Goal: Information Seeking & Learning: Learn about a topic

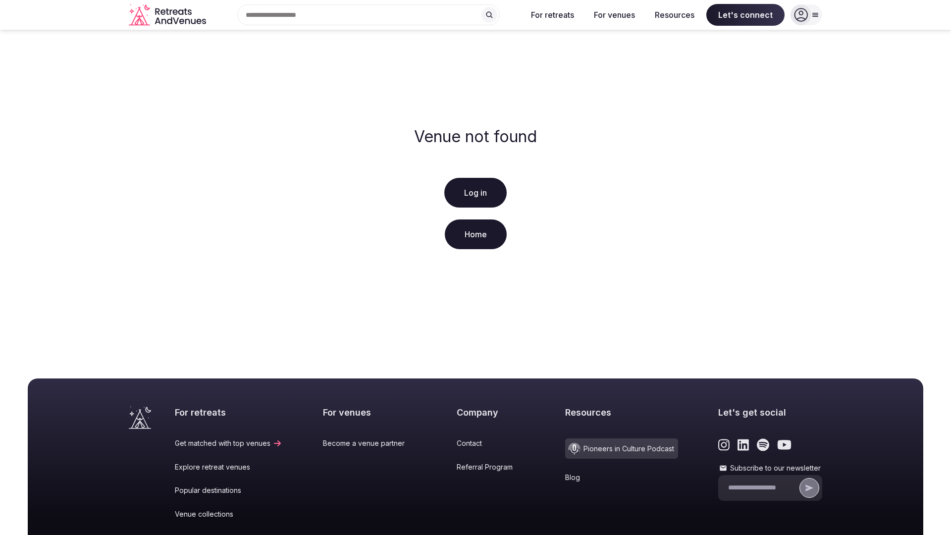
scroll to position [147, 0]
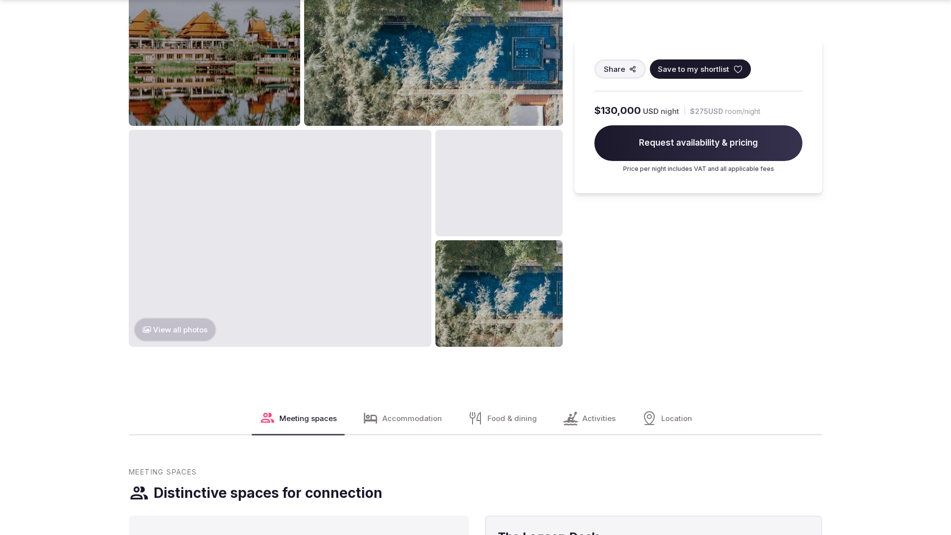
scroll to position [1513, 0]
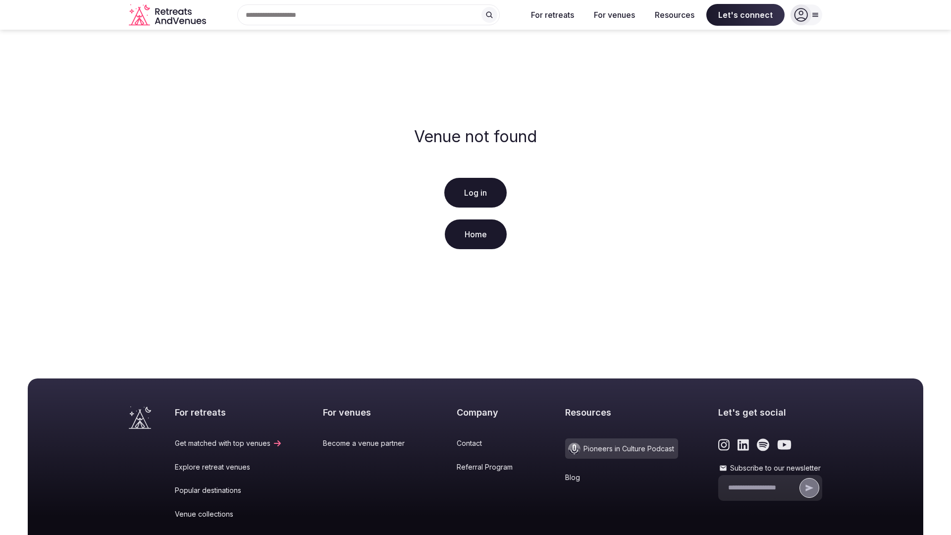
scroll to position [147, 0]
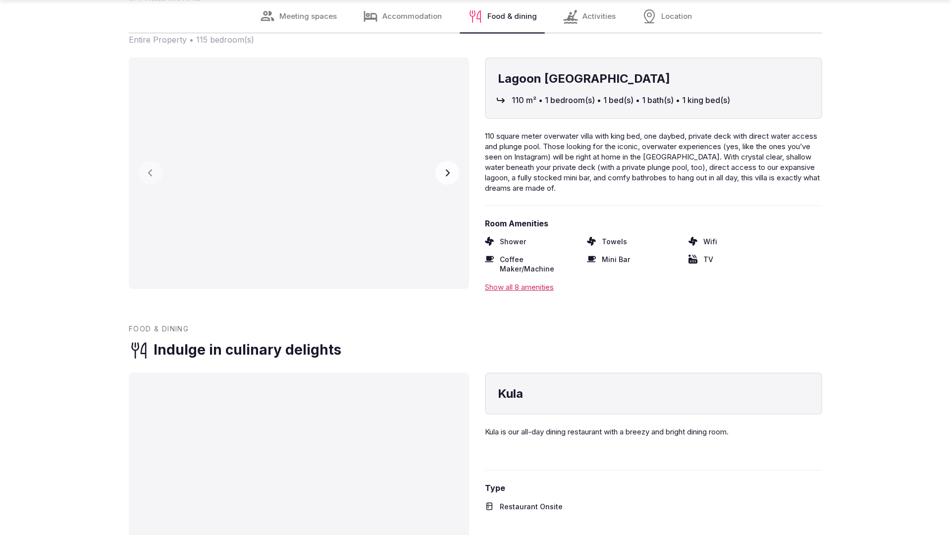
scroll to position [1993, 0]
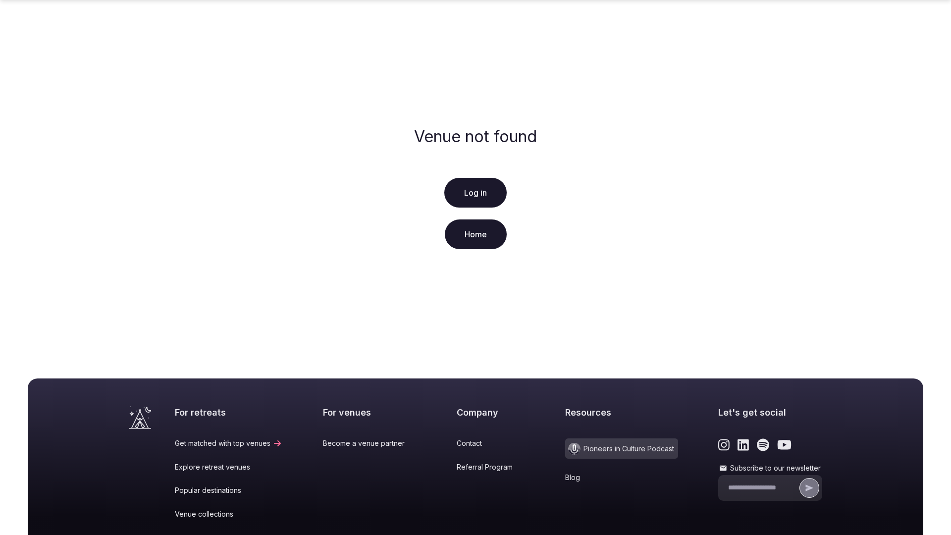
scroll to position [147, 0]
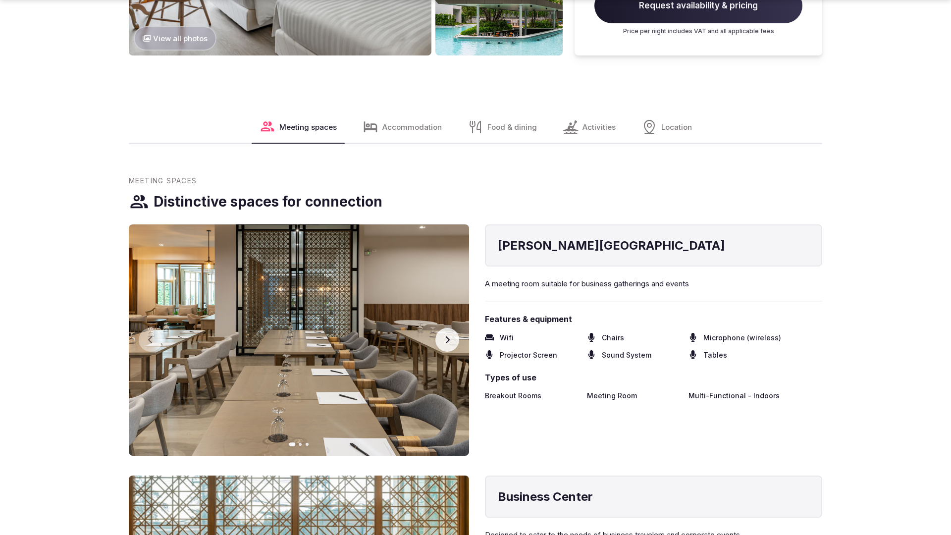
scroll to position [1513, 0]
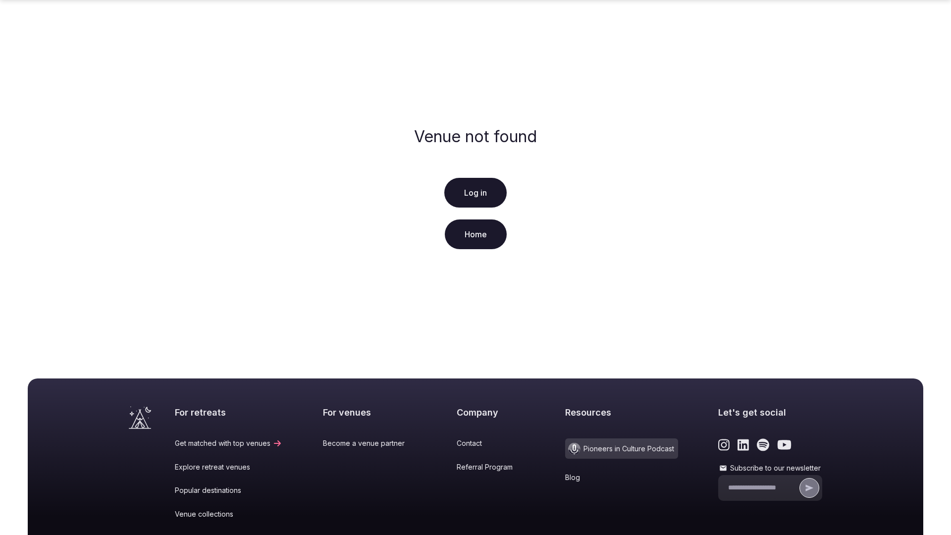
scroll to position [147, 0]
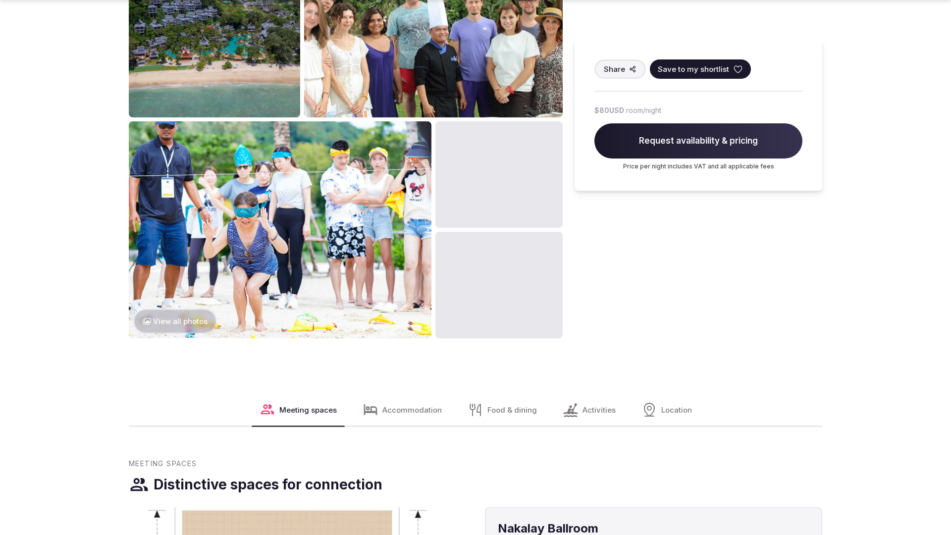
scroll to position [1513, 0]
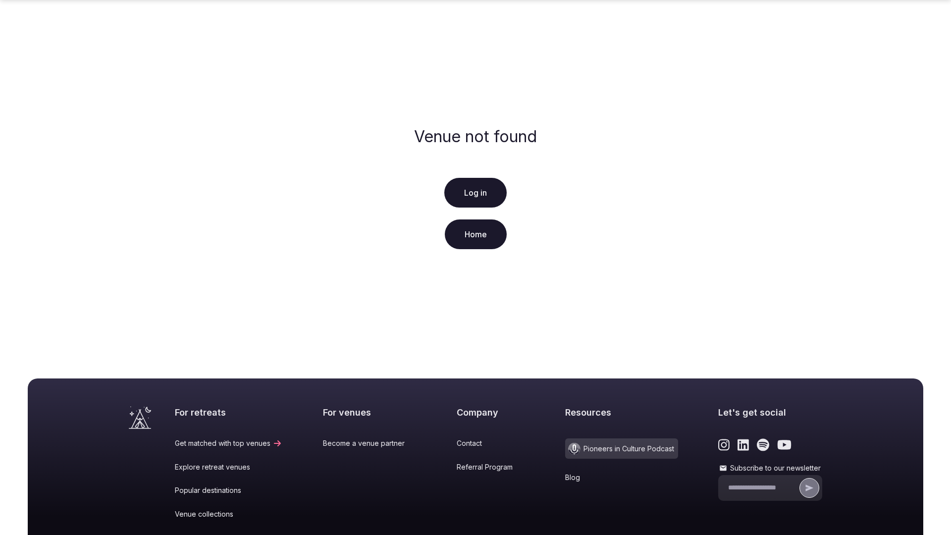
scroll to position [147, 0]
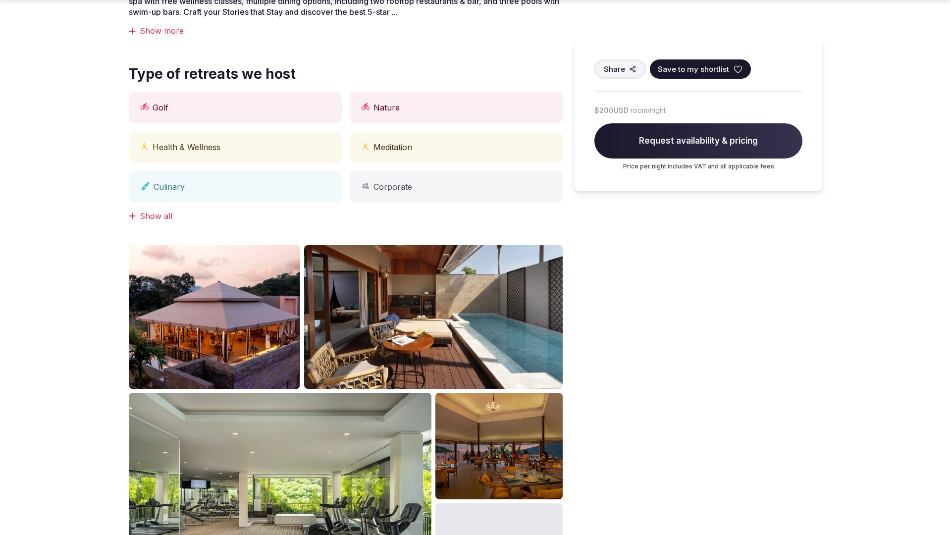
scroll to position [1513, 0]
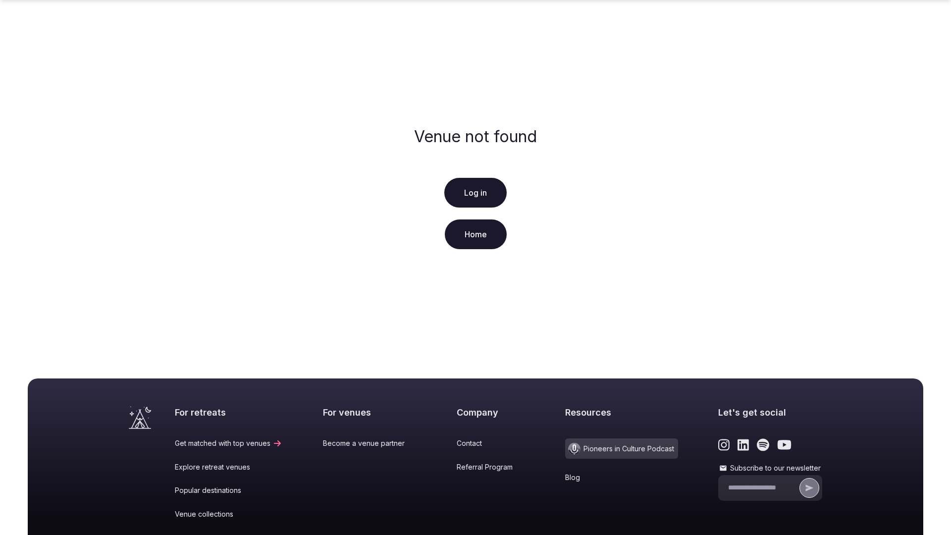
scroll to position [147, 0]
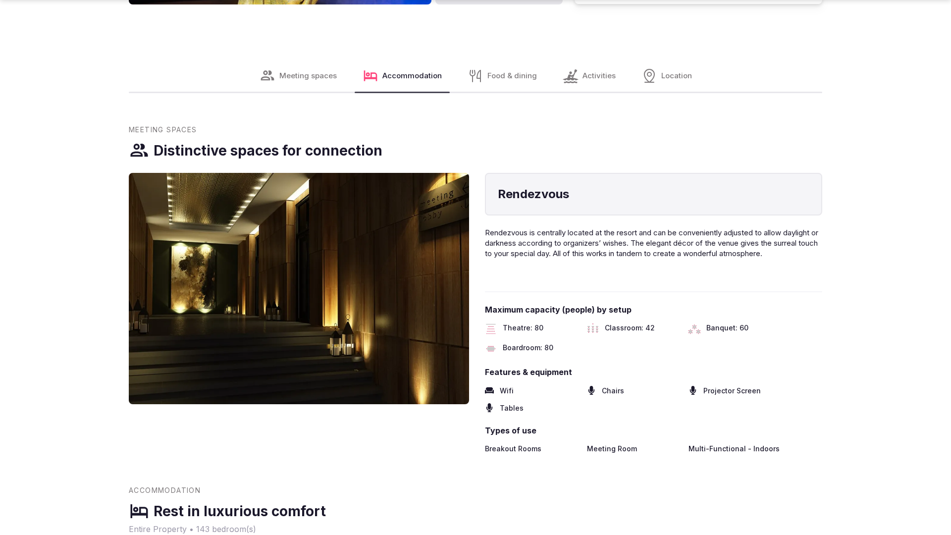
scroll to position [1994, 0]
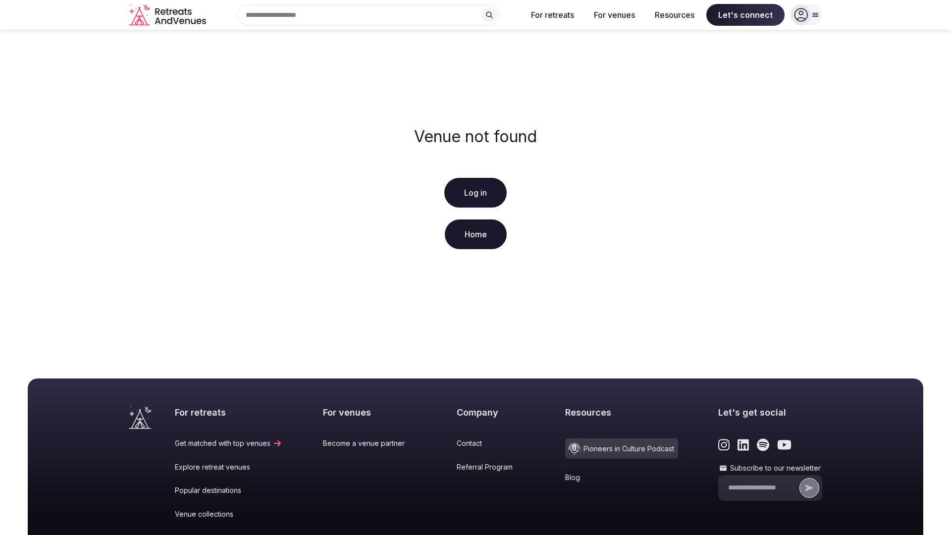
scroll to position [147, 0]
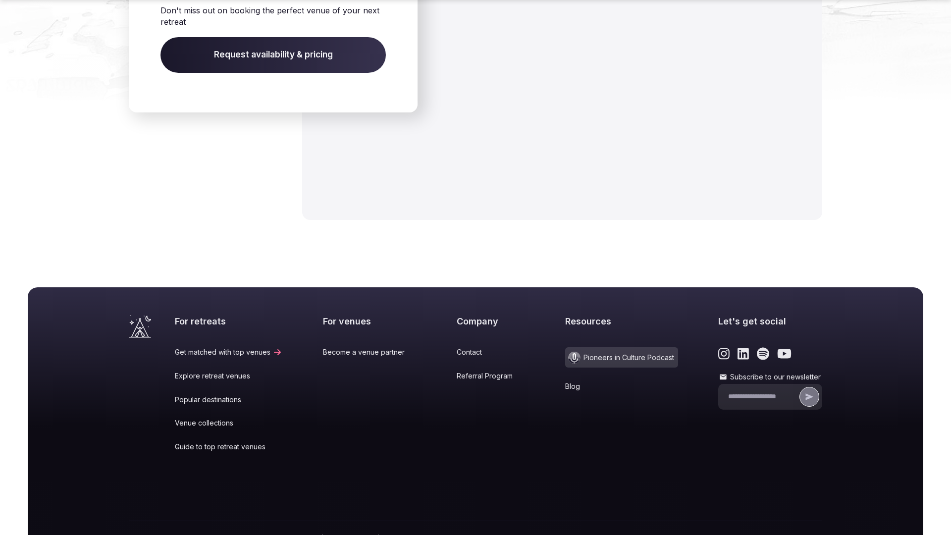
scroll to position [1055, 0]
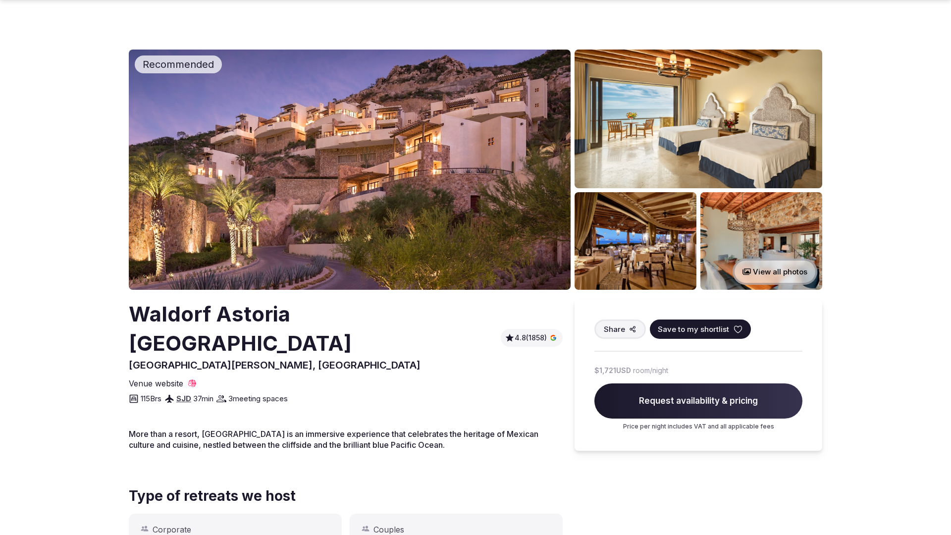
scroll to position [969, 0]
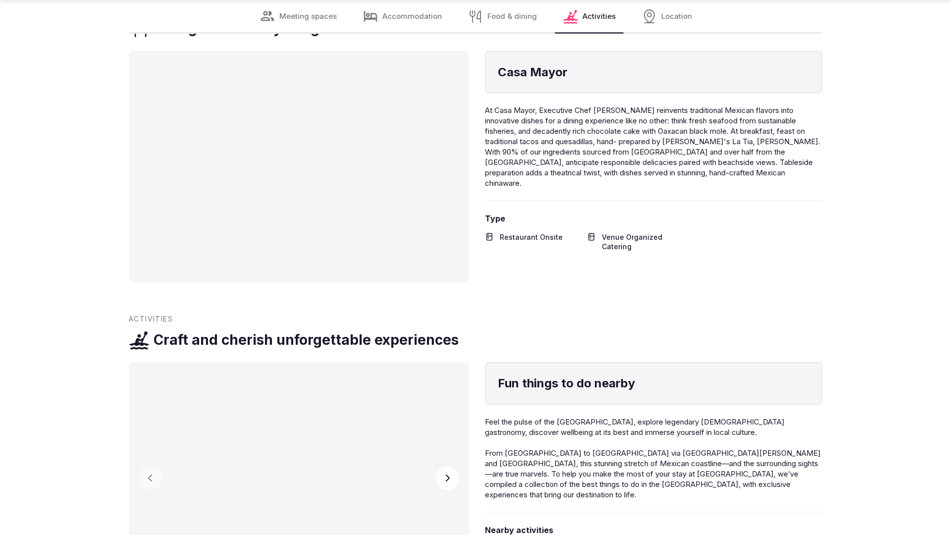
scroll to position [1961, 0]
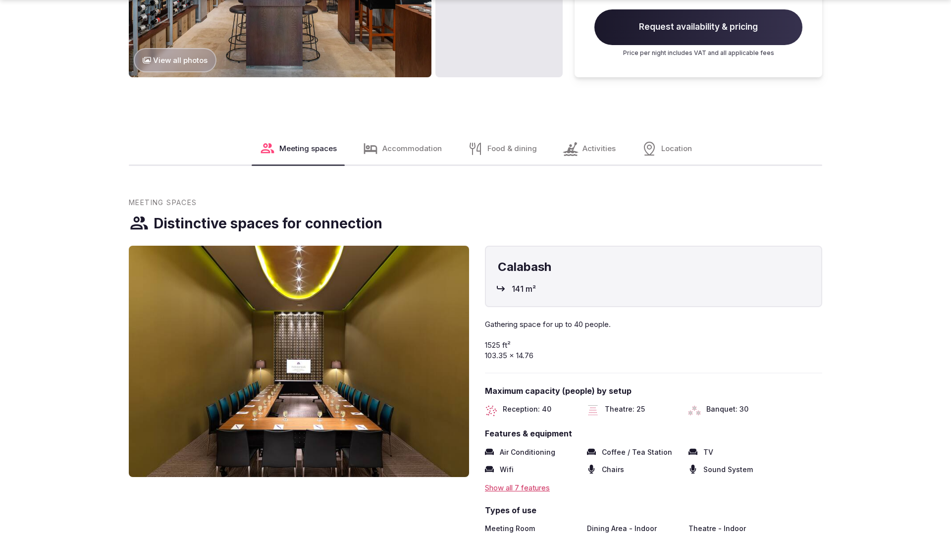
scroll to position [1503, 0]
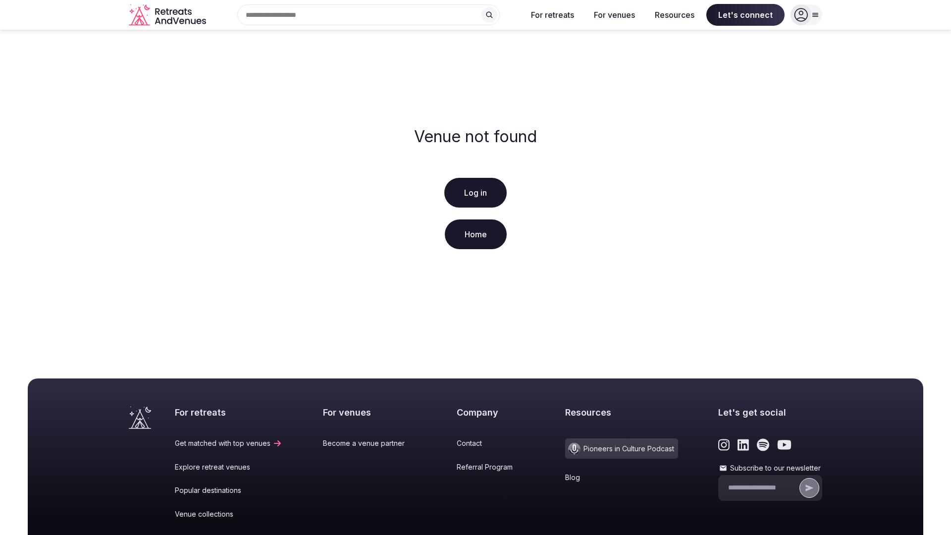
scroll to position [147, 0]
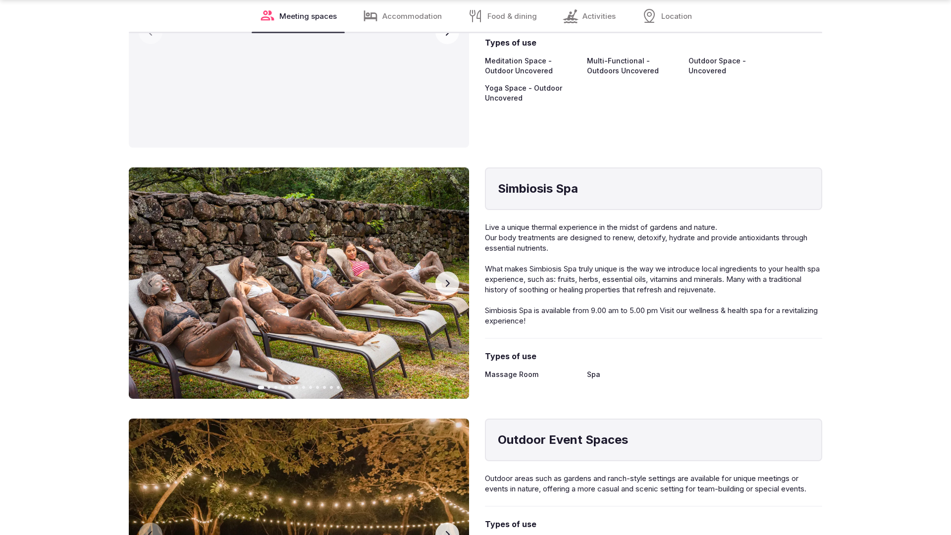
scroll to position [1993, 0]
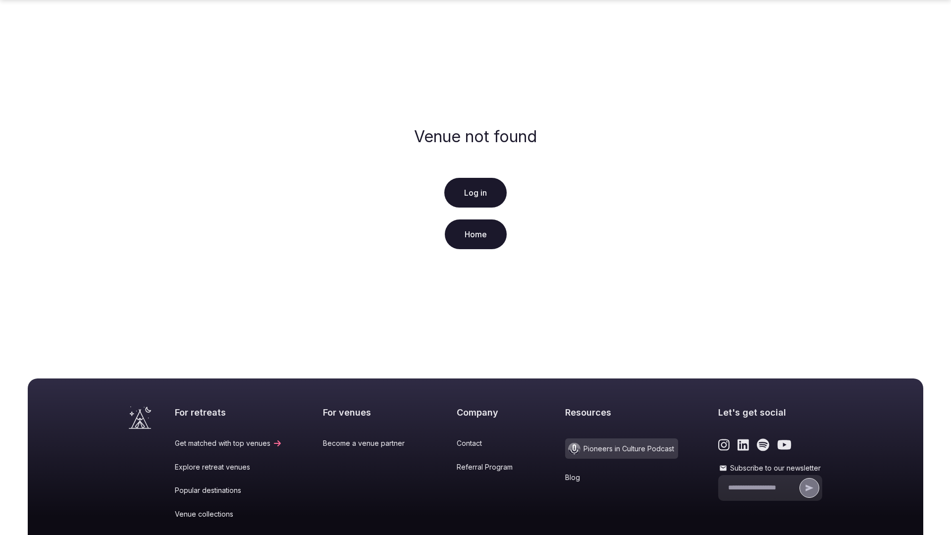
scroll to position [147, 0]
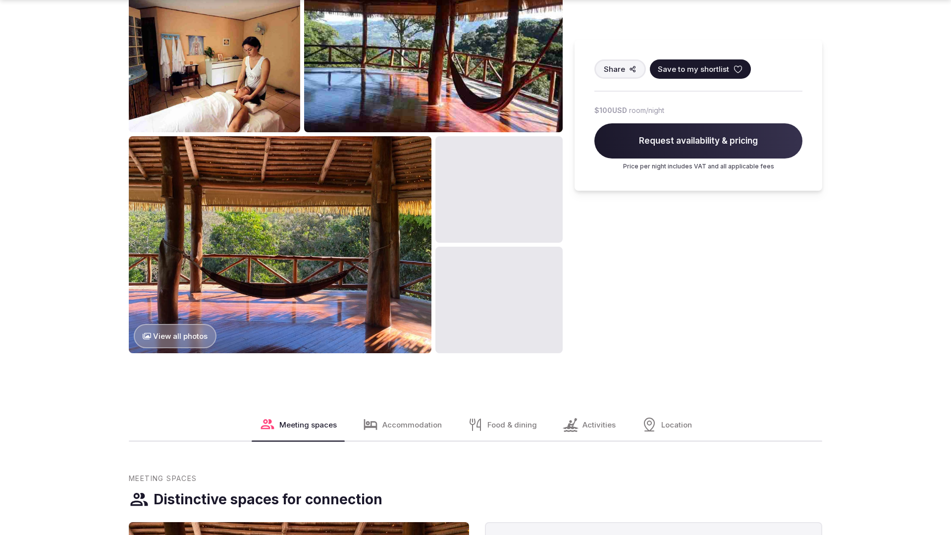
scroll to position [1513, 0]
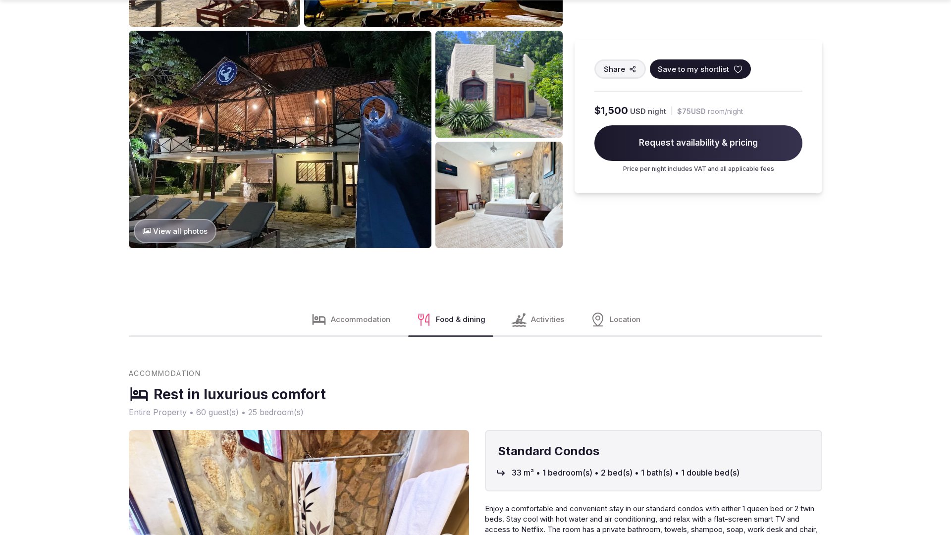
scroll to position [1513, 0]
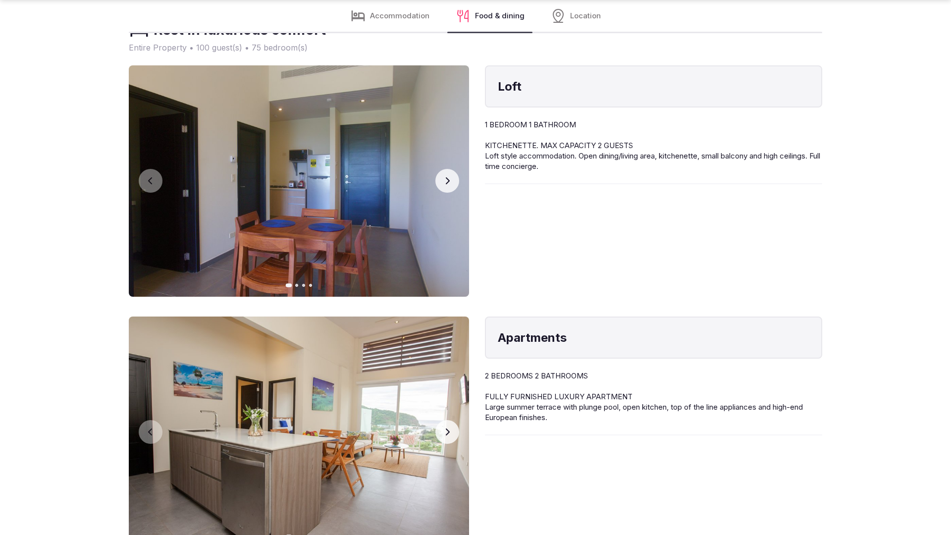
scroll to position [1994, 0]
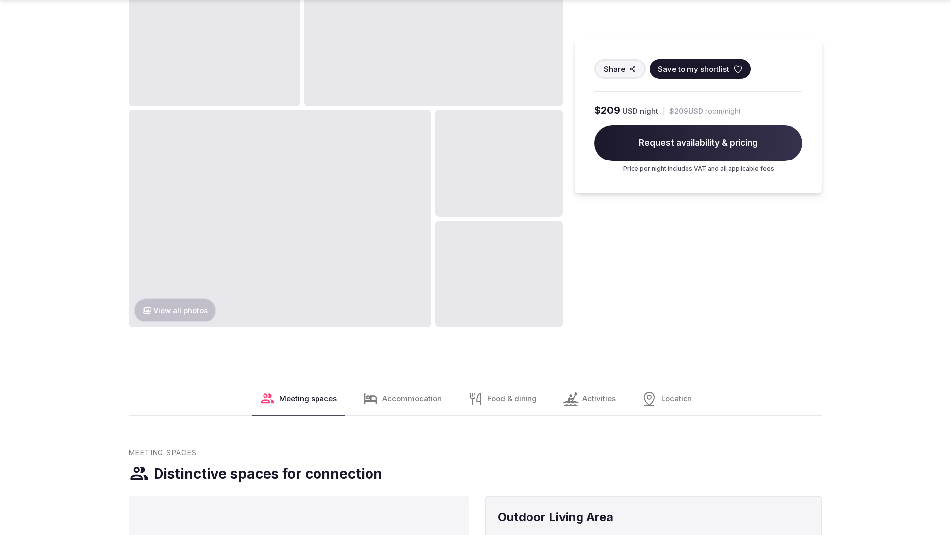
scroll to position [1513, 0]
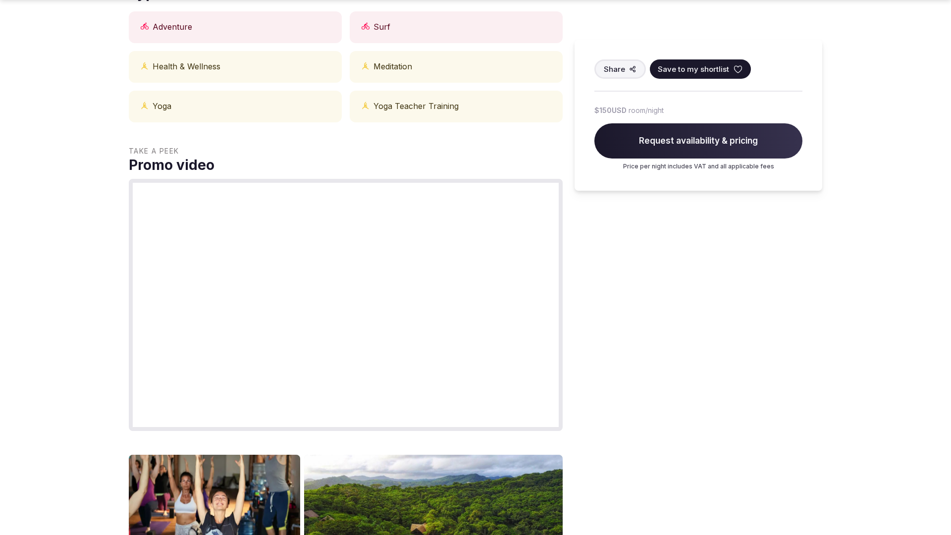
scroll to position [999, 0]
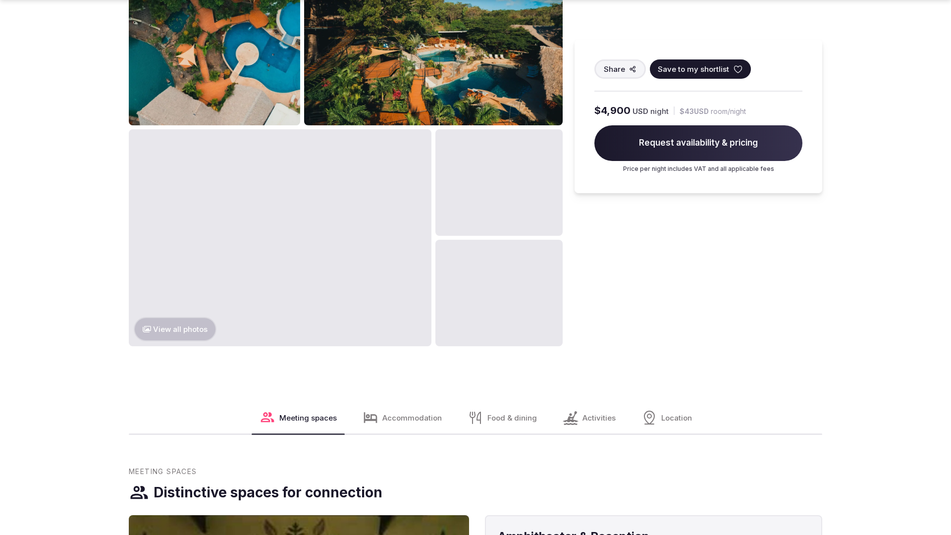
scroll to position [1513, 0]
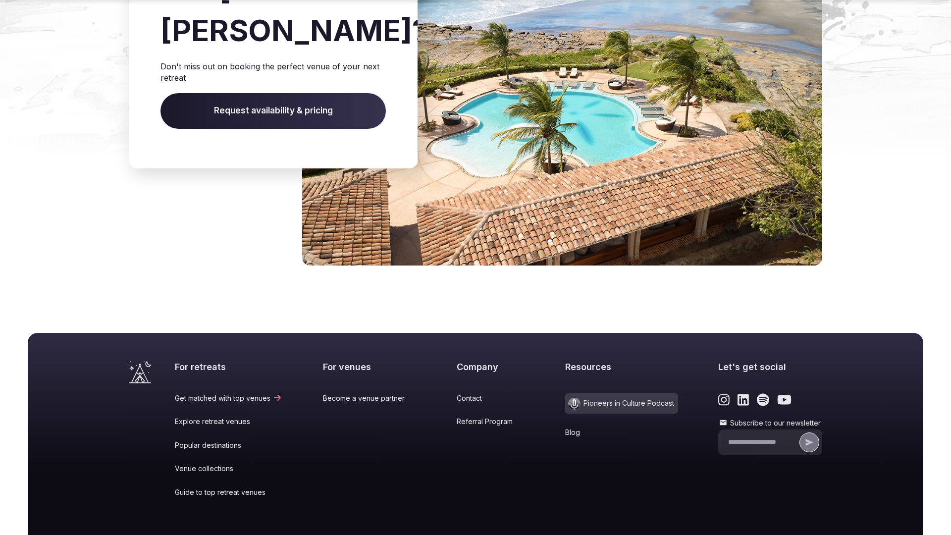
scroll to position [1060, 0]
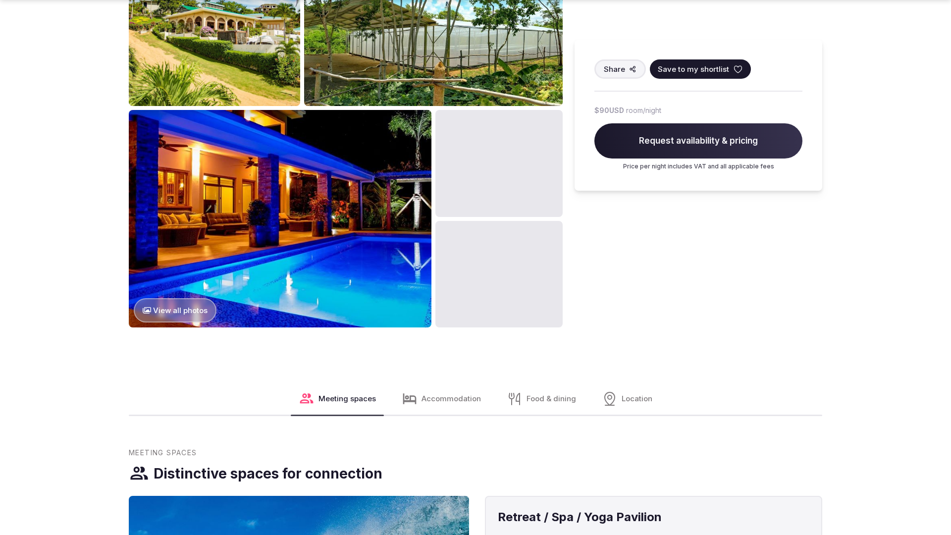
scroll to position [1513, 0]
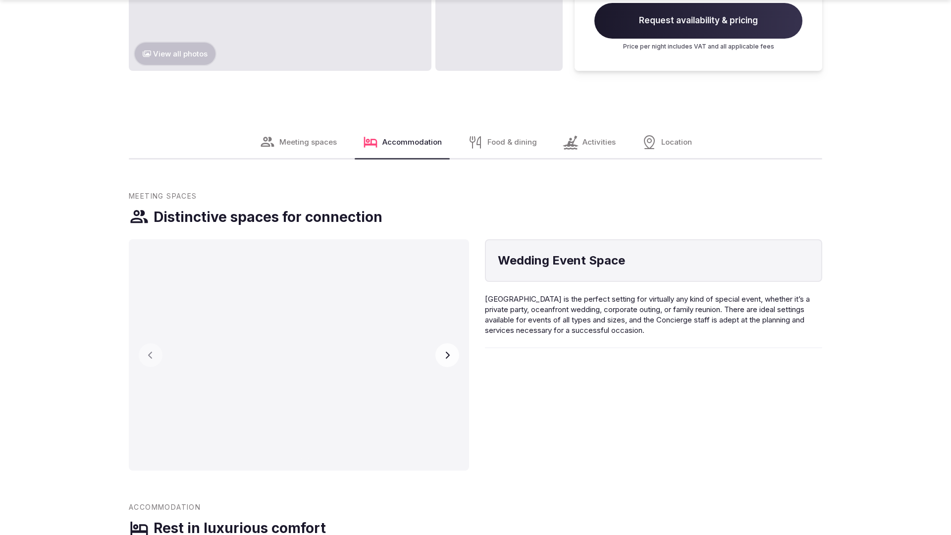
scroll to position [1513, 0]
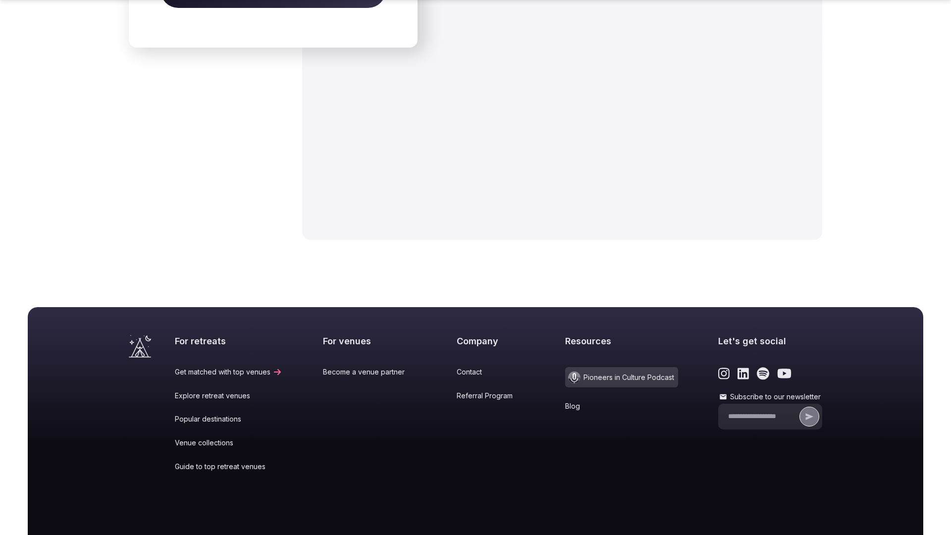
scroll to position [1553, 0]
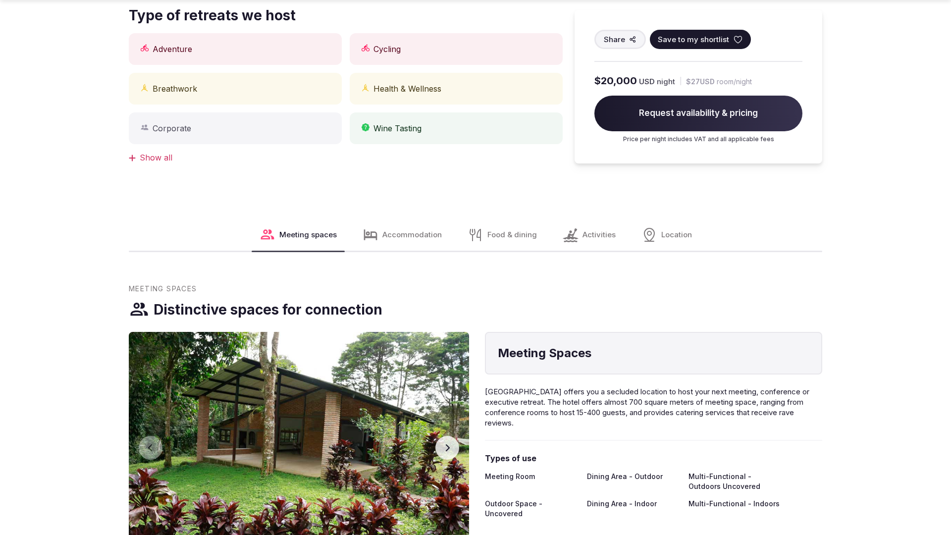
scroll to position [1480, 0]
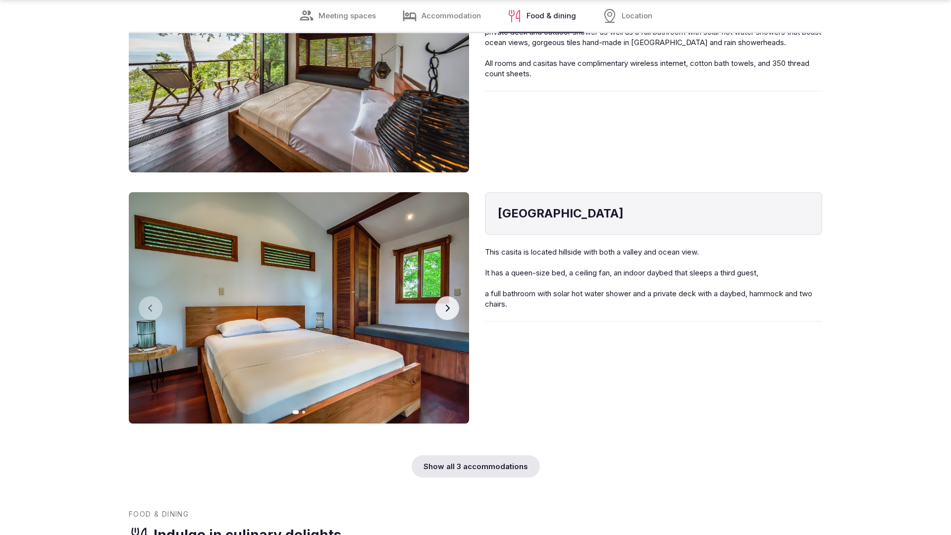
scroll to position [1480, 0]
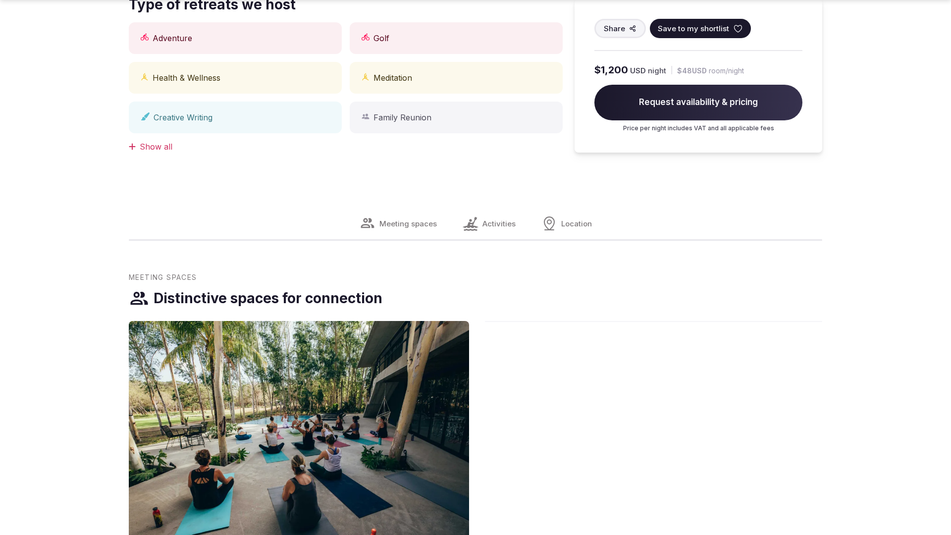
scroll to position [1480, 0]
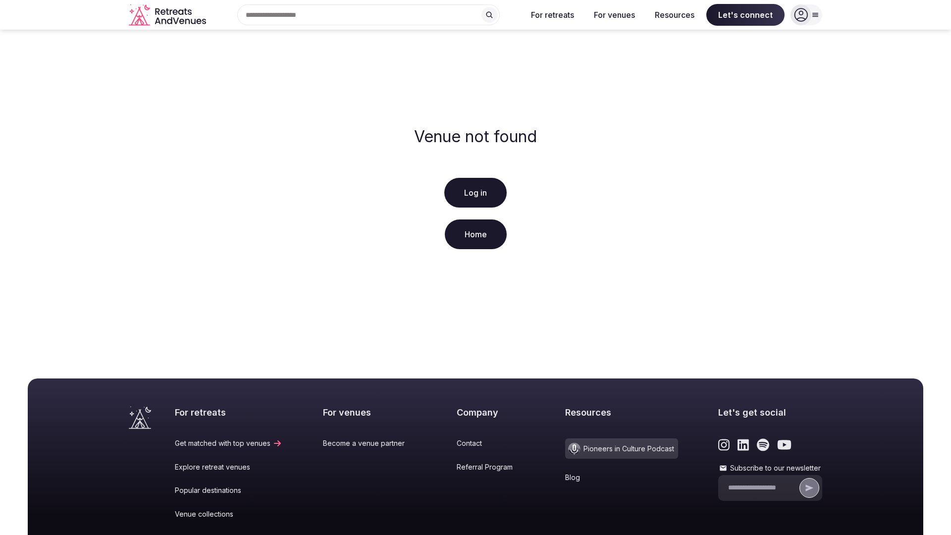
scroll to position [147, 0]
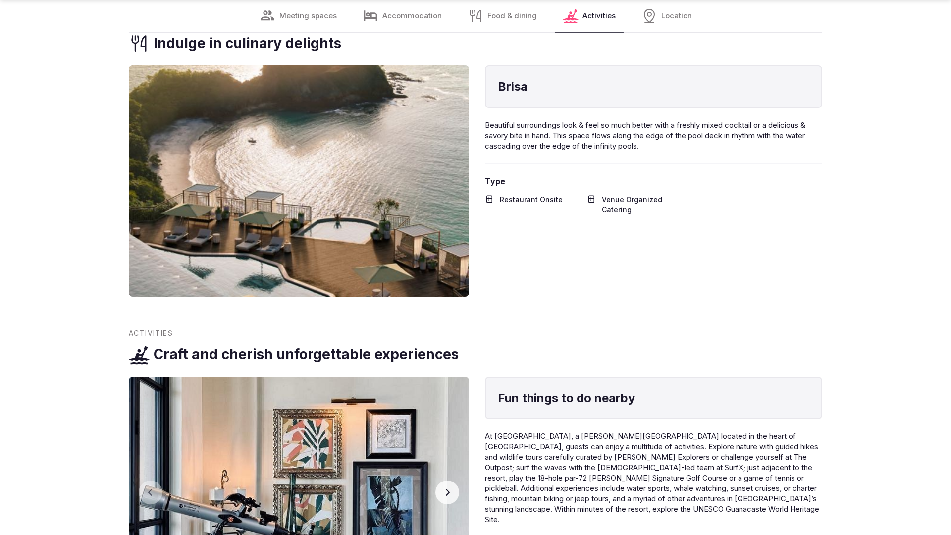
scroll to position [1960, 0]
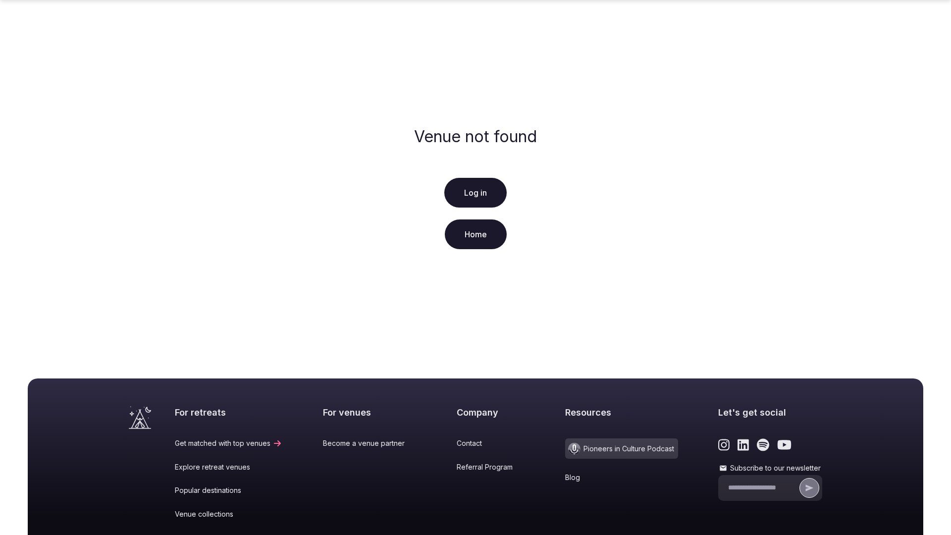
scroll to position [147, 0]
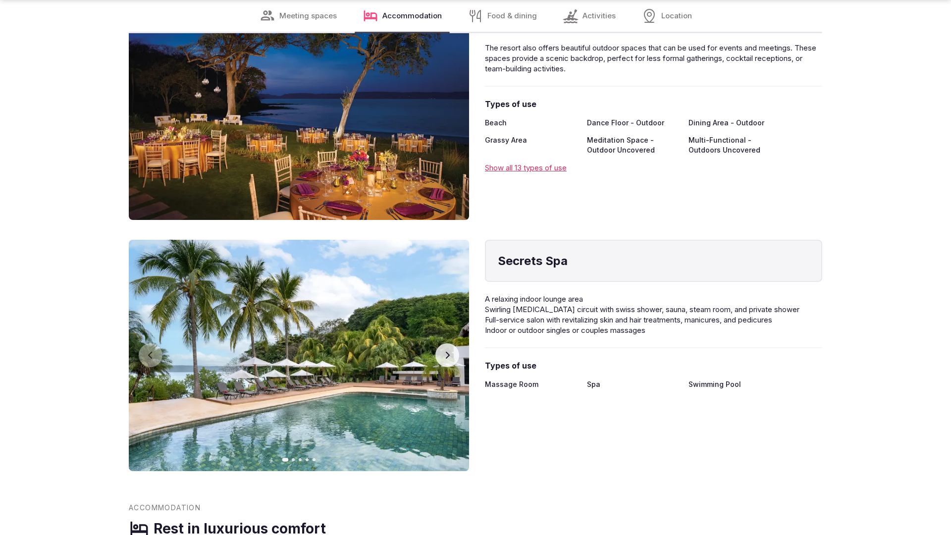
scroll to position [1994, 0]
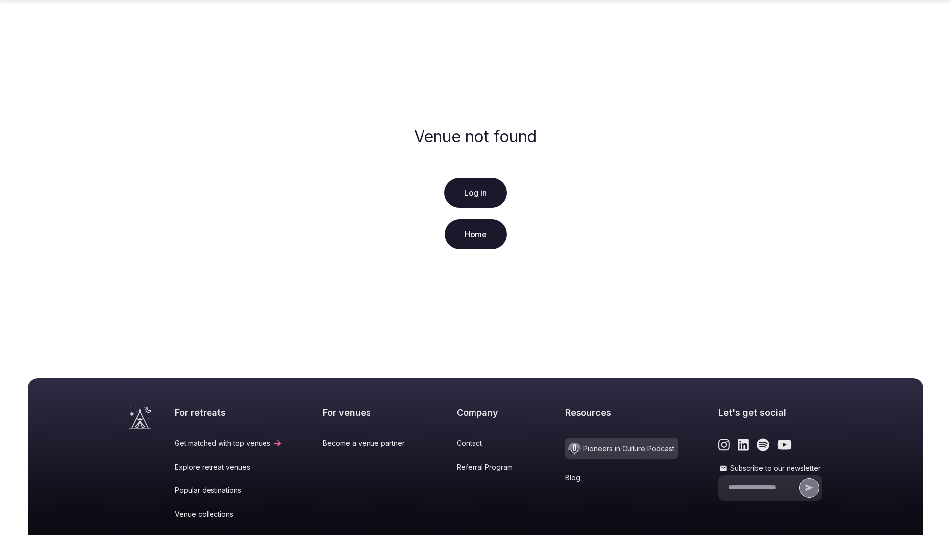
scroll to position [147, 0]
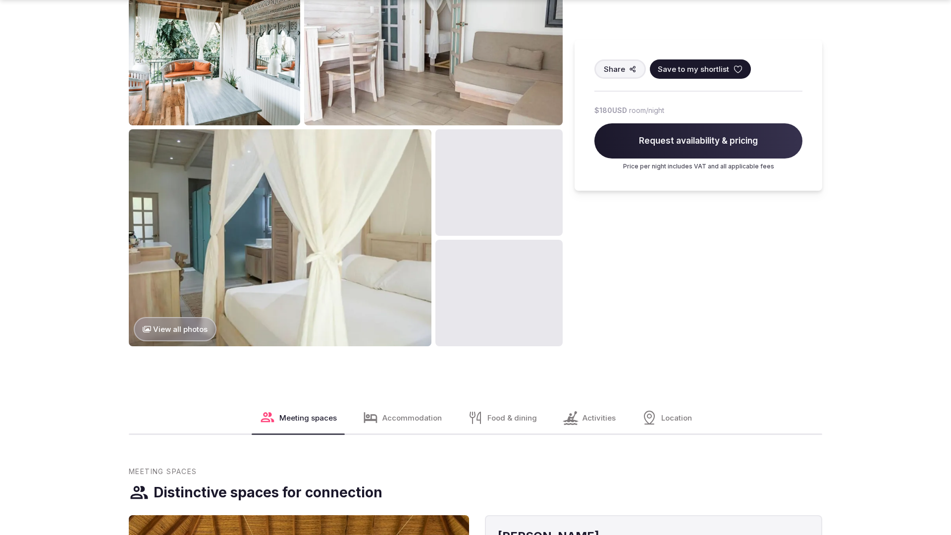
scroll to position [1513, 0]
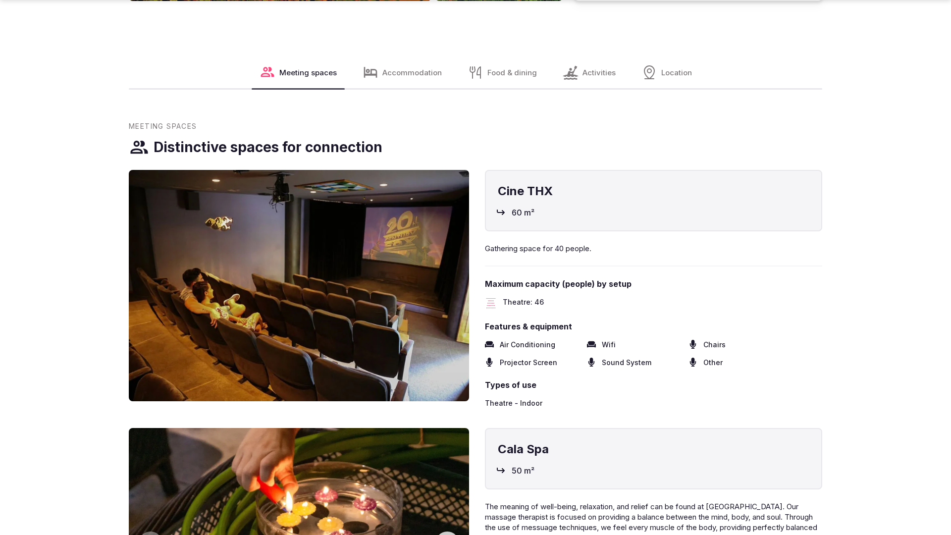
scroll to position [1994, 0]
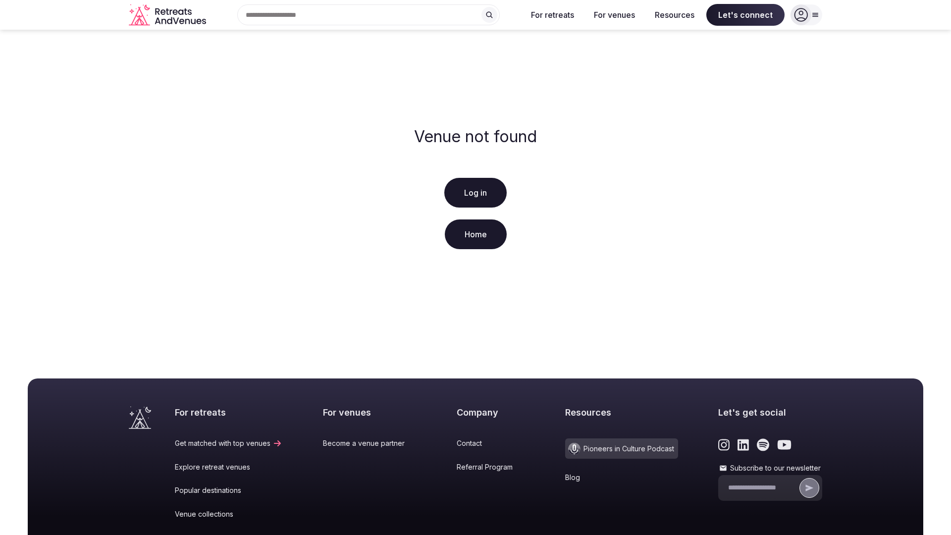
scroll to position [147, 0]
